Goal: Use online tool/utility

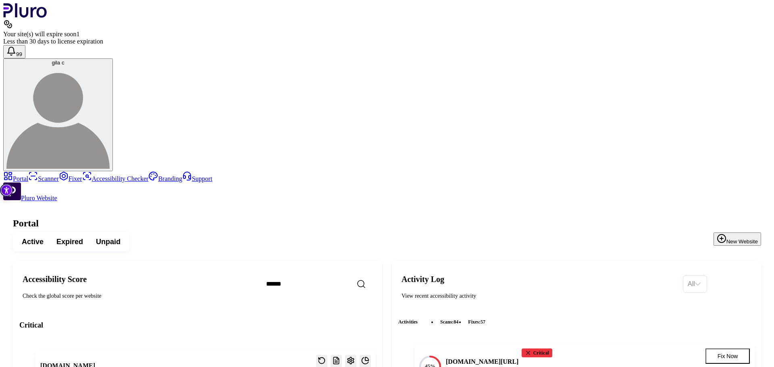
drag, startPoint x: 482, startPoint y: 150, endPoint x: 525, endPoint y: 152, distance: 43.2
click at [519, 358] on h4 "shahar-malka.com/color-course" at bounding box center [482, 362] width 73 height 9
click at [33, 175] on link "Scanner" at bounding box center [43, 178] width 31 height 7
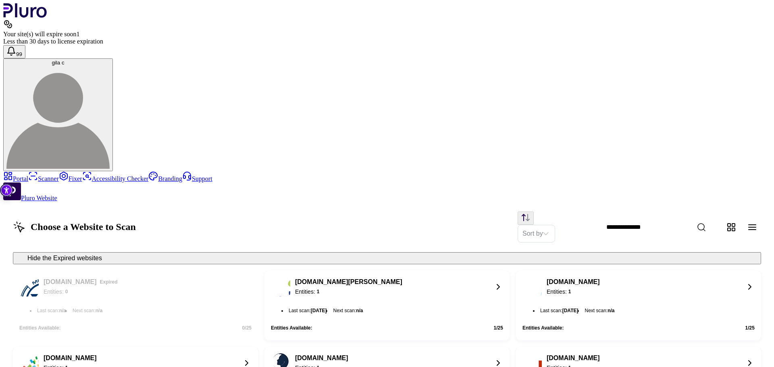
scroll to position [681, 0]
